Goal: Communication & Community: Answer question/provide support

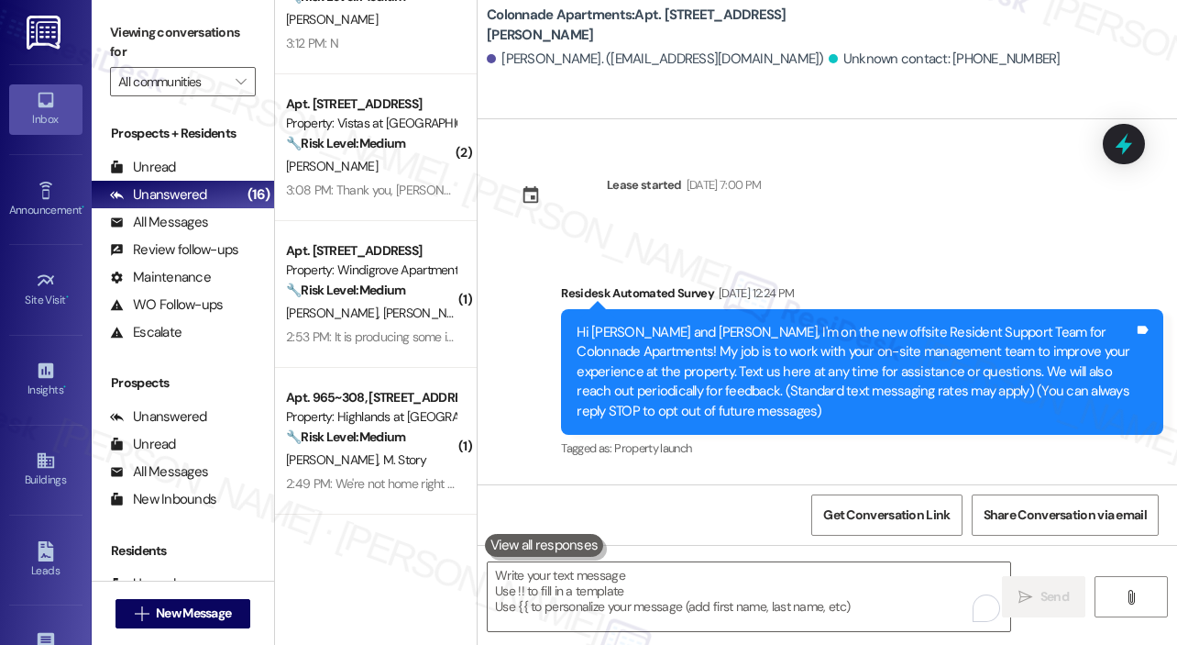
scroll to position [4440, 0]
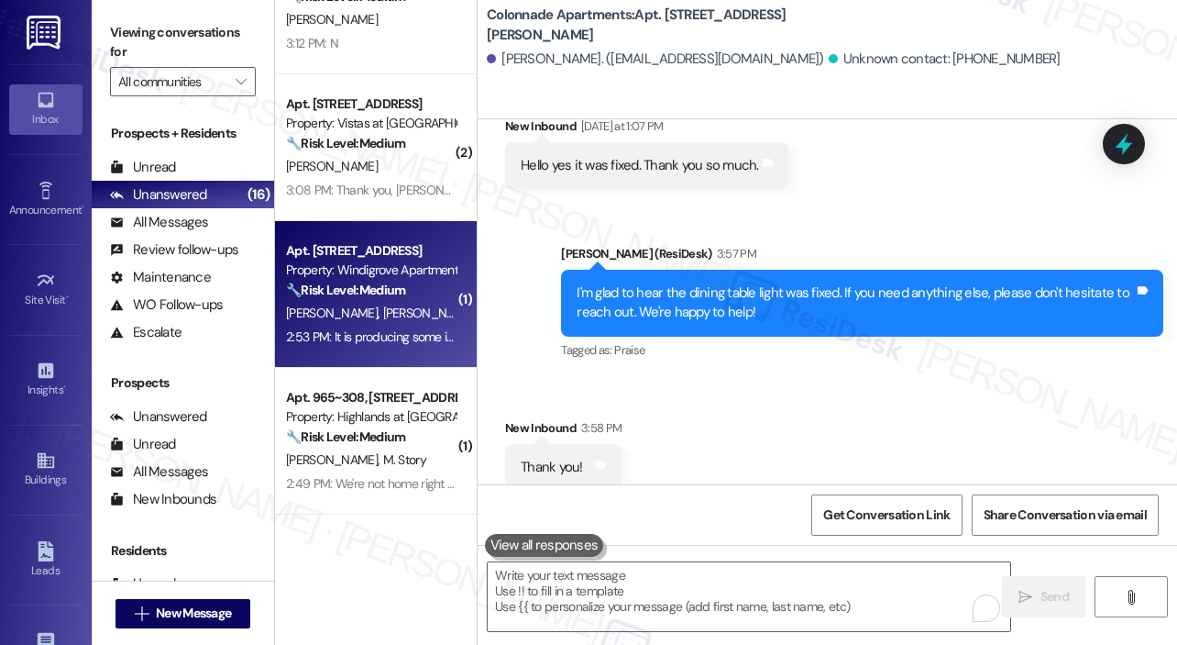
click at [381, 298] on div "🔧 Risk Level: Medium The resident reports that the ice maker is producing ice, …" at bounding box center [371, 290] width 170 height 19
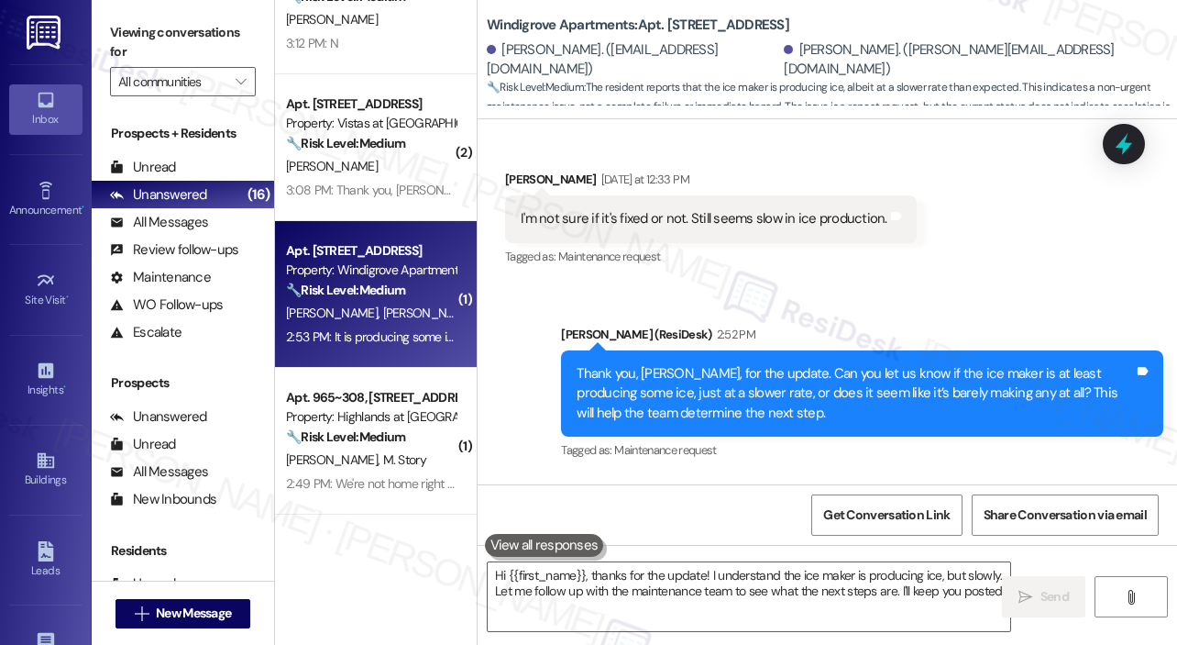
type textarea "Hi {{first_name}}, thanks for the update! I understand the ice maker is produci…"
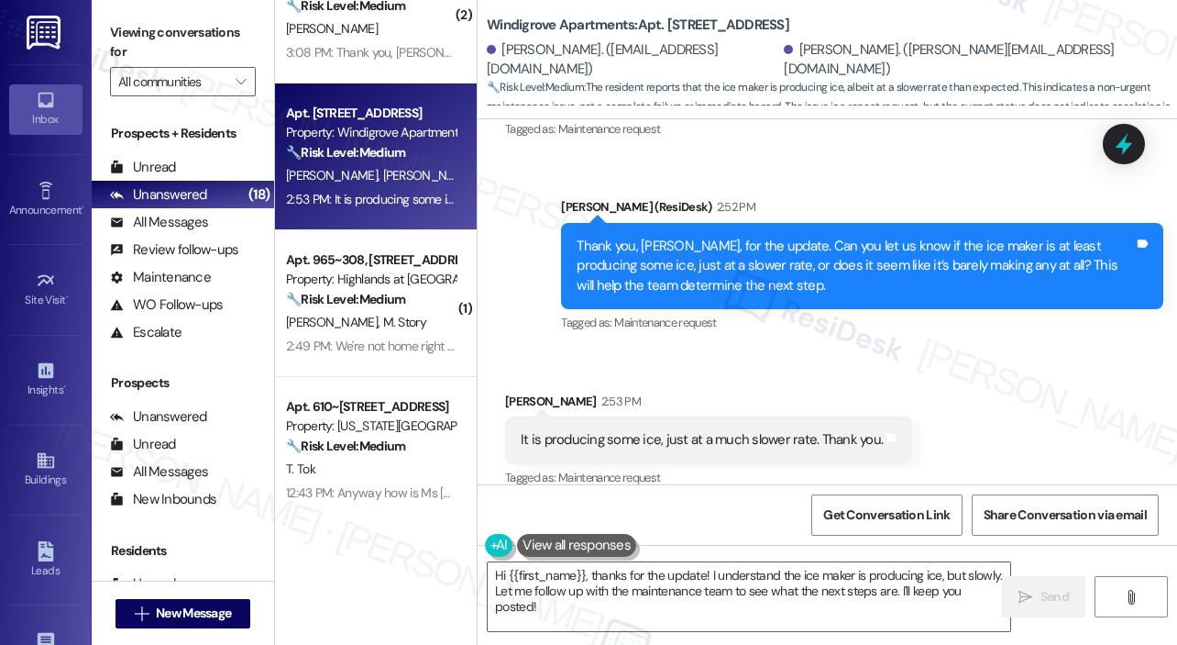
scroll to position [1815, 0]
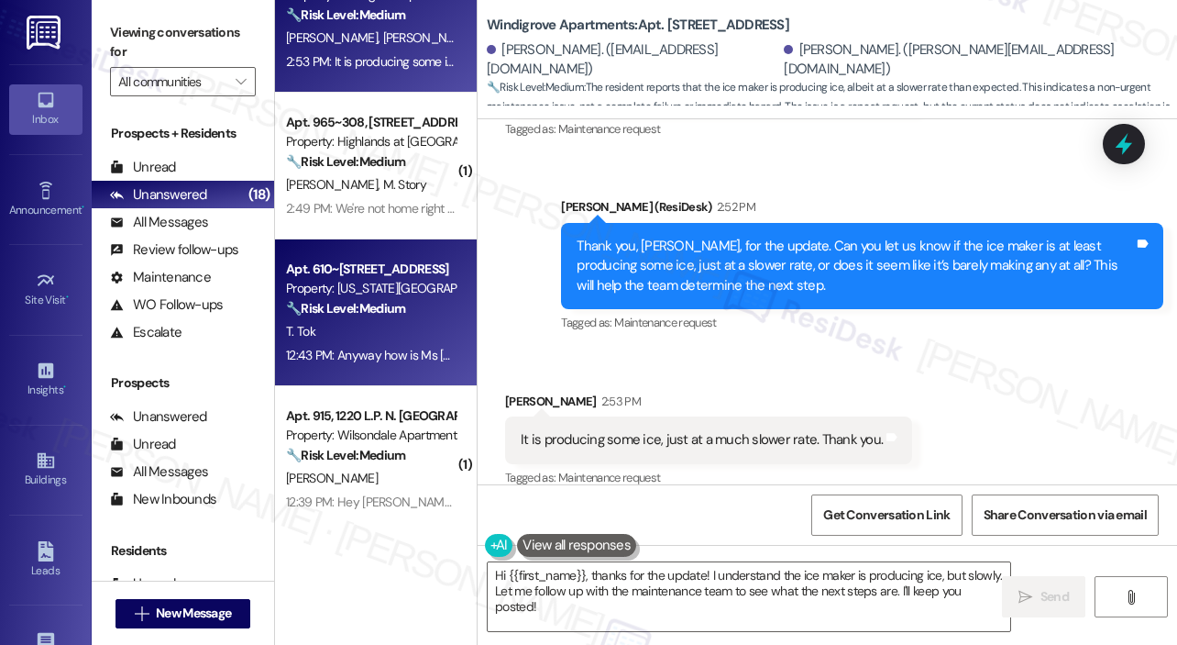
click at [391, 340] on div "T. Tok" at bounding box center [370, 331] width 173 height 23
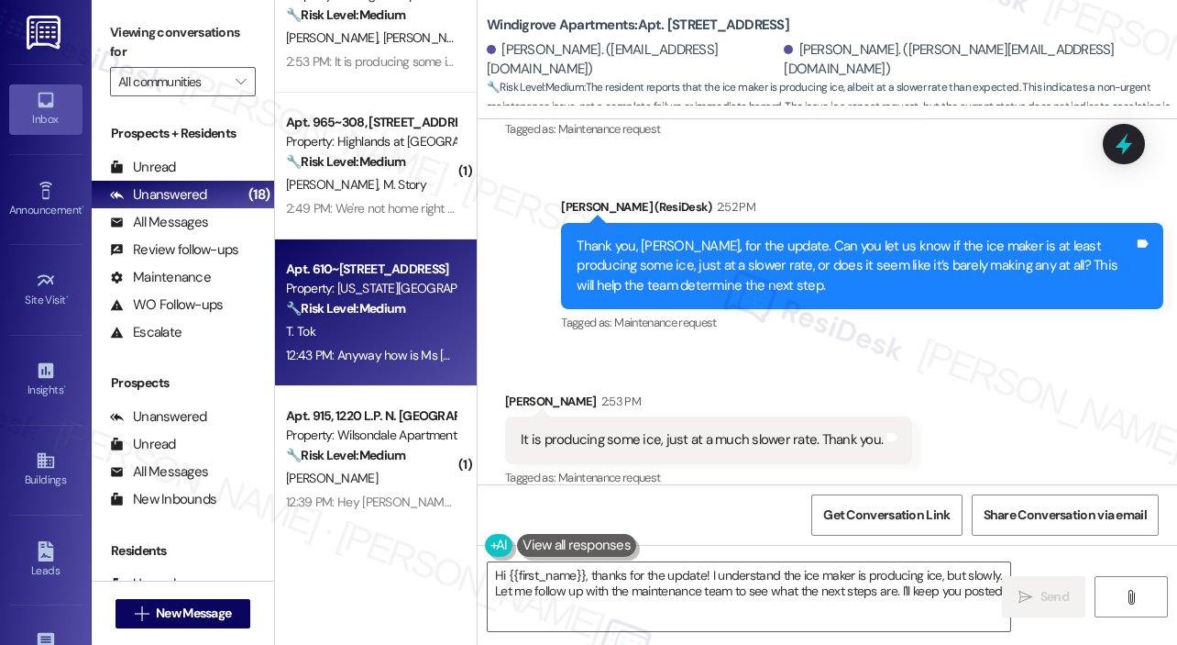
type textarea "Hi {{first_name}}, thanks for the update! I understand the ice maker is produci…"
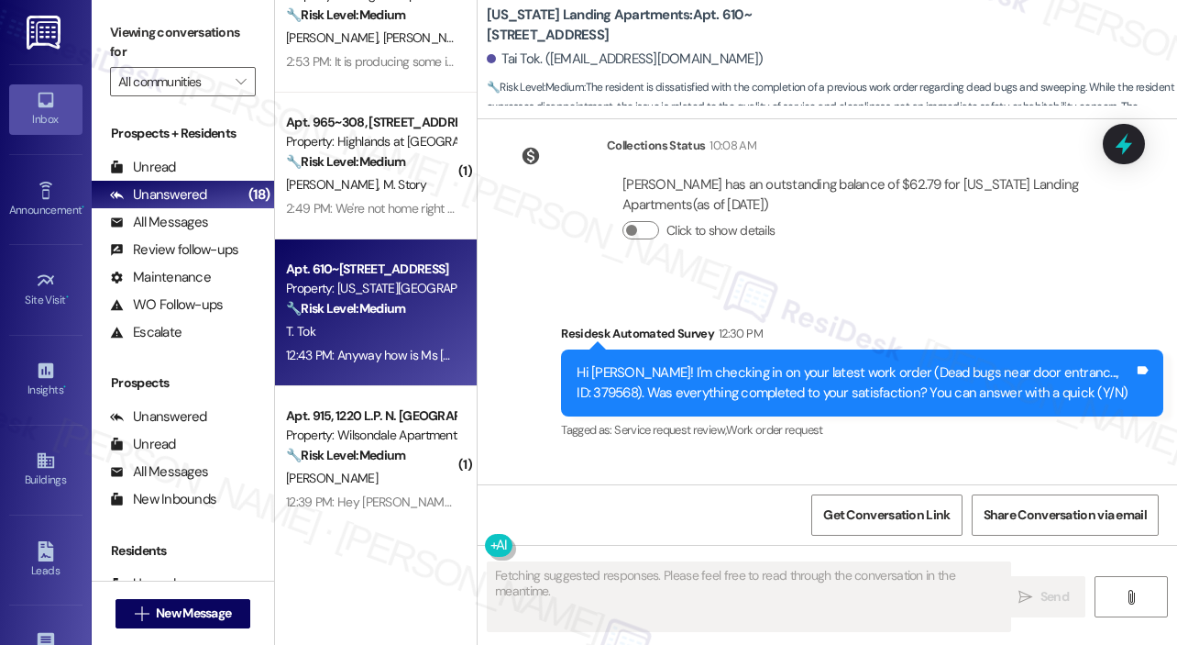
scroll to position [21888, 0]
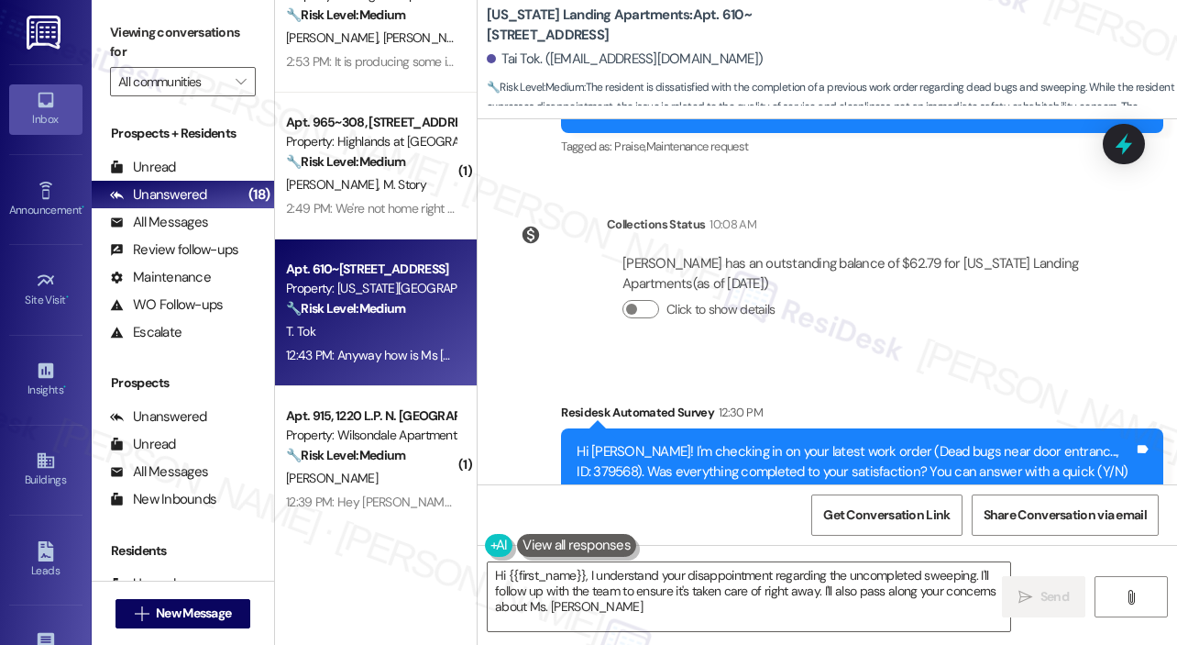
type textarea "Hi {{first_name}}, I understand your disappointment regarding the uncompleted s…"
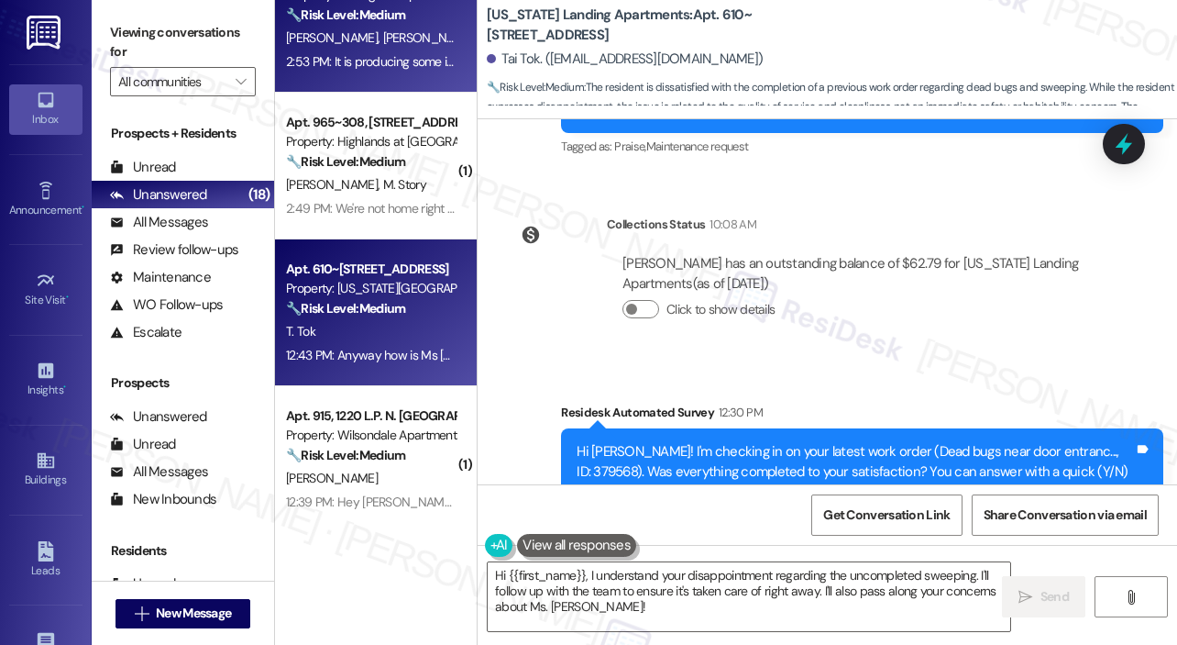
click at [375, 28] on div "[PERSON_NAME] [PERSON_NAME]" at bounding box center [370, 38] width 173 height 23
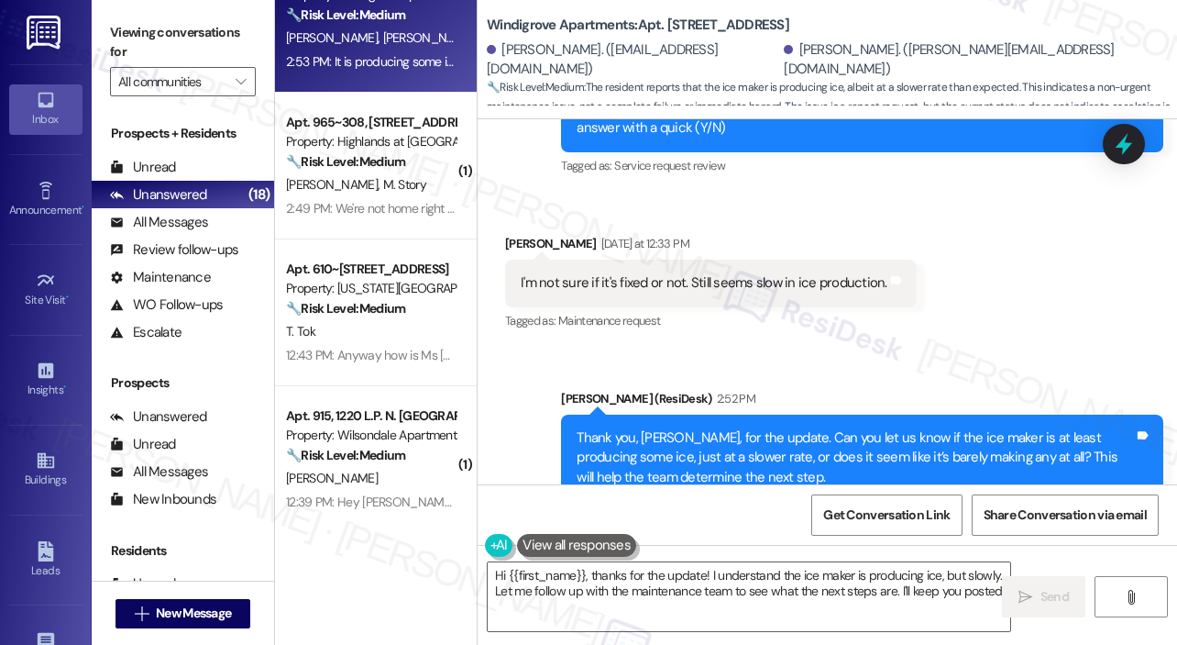
type textarea "Hi {{first_name}}, thanks for the update! I understand the ice maker is produci…"
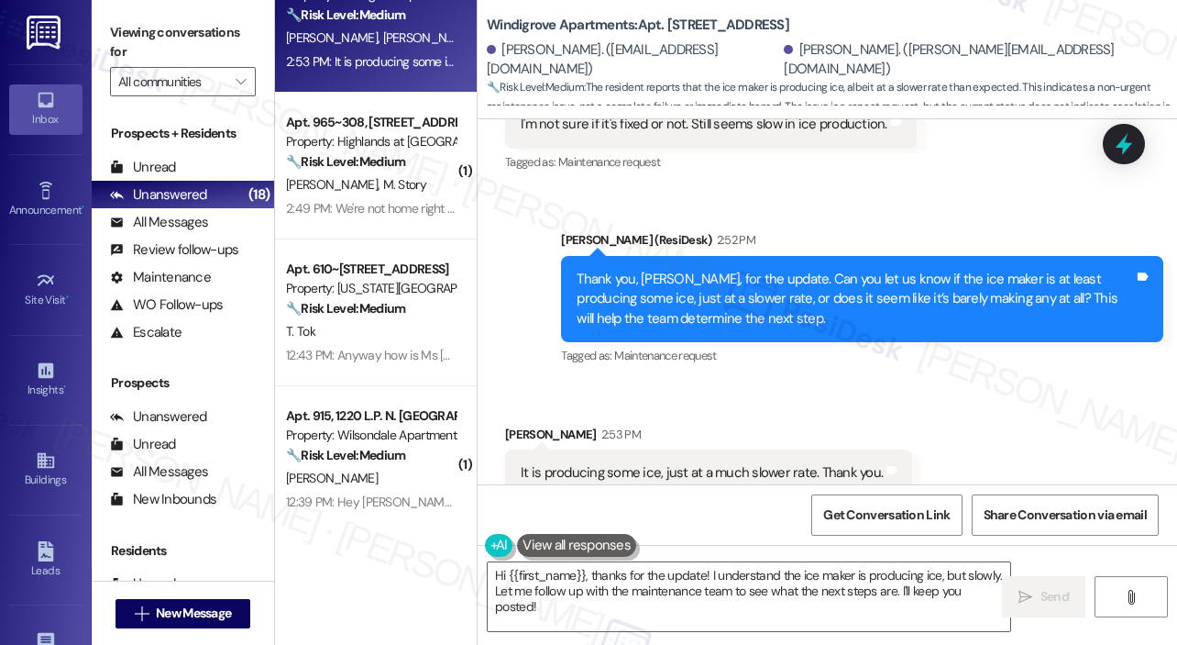
scroll to position [842, 0]
